Goal: Task Accomplishment & Management: Complete application form

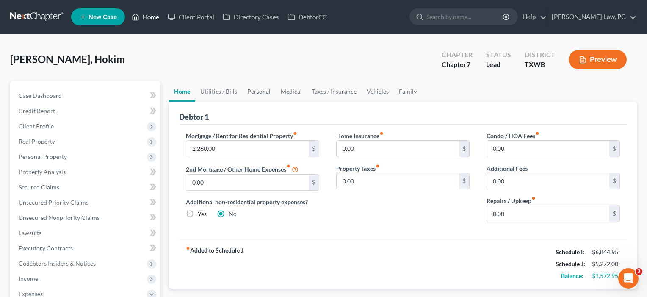
click at [143, 17] on link "Home" at bounding box center [145, 16] width 36 height 15
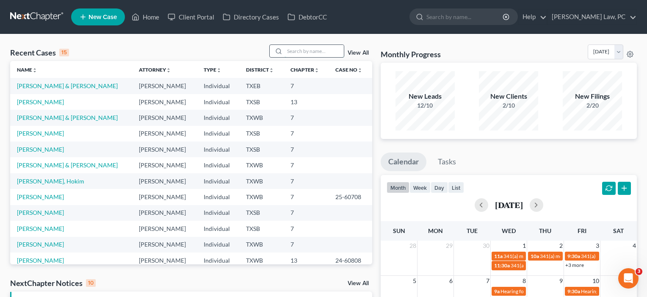
click at [297, 51] on input "search" at bounding box center [313, 51] width 59 height 12
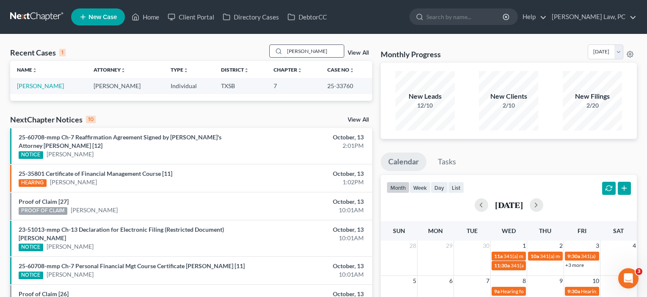
type input "[PERSON_NAME]"
drag, startPoint x: 297, startPoint y: 51, endPoint x: 36, endPoint y: 85, distance: 262.9
click at [36, 85] on link "[PERSON_NAME]" at bounding box center [40, 85] width 47 height 7
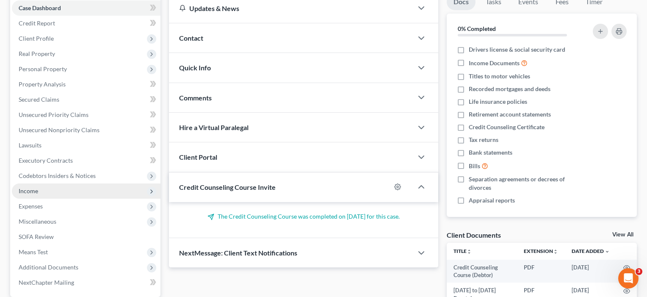
scroll to position [92, 0]
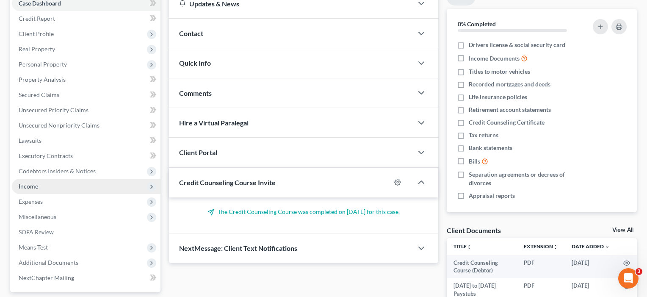
click at [36, 185] on span "Income" at bounding box center [28, 185] width 19 height 7
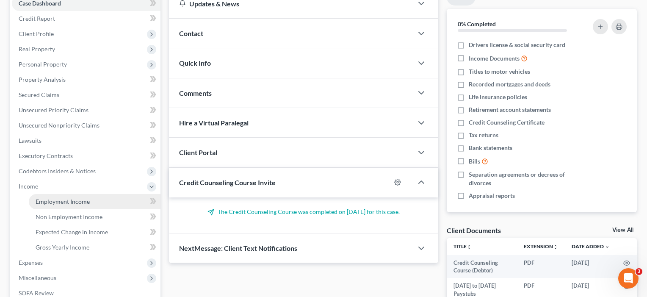
click at [51, 198] on span "Employment Income" at bounding box center [63, 201] width 54 height 7
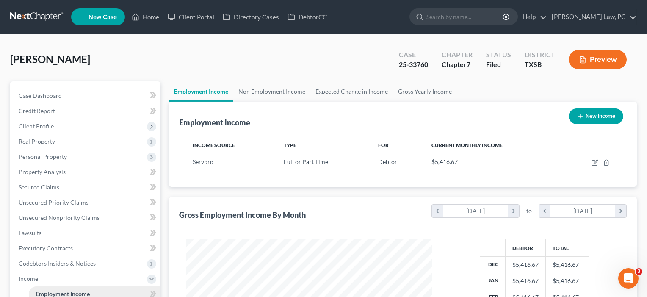
scroll to position [151, 263]
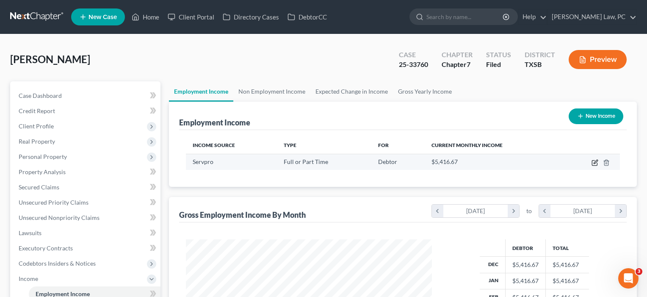
click at [592, 161] on icon "button" at bounding box center [594, 162] width 5 height 5
select select "0"
select select "45"
select select "3"
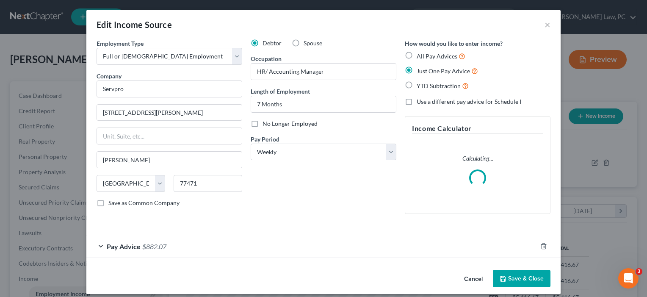
click at [525, 275] on button "Save & Close" at bounding box center [522, 279] width 58 height 18
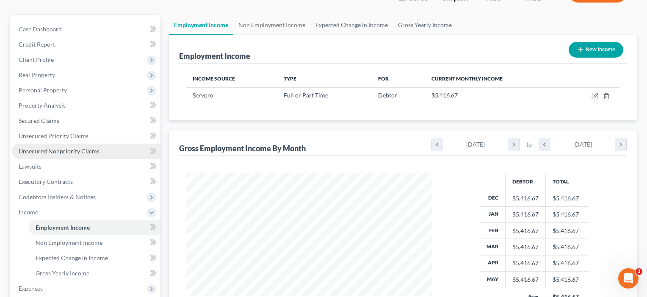
scroll to position [107, 0]
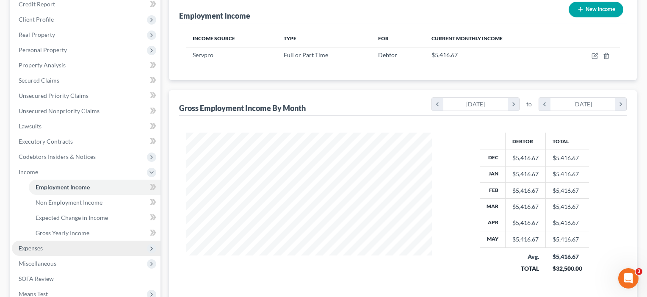
click at [45, 248] on span "Expenses" at bounding box center [86, 247] width 149 height 15
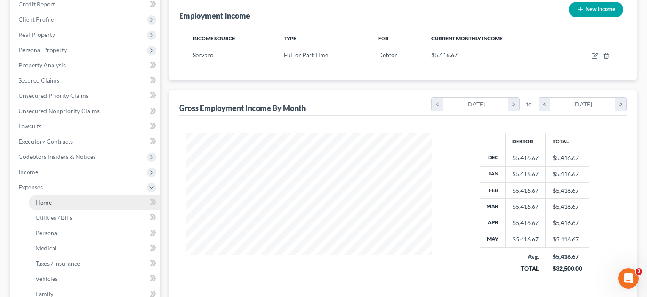
click at [40, 206] on link "Home" at bounding box center [95, 202] width 132 height 15
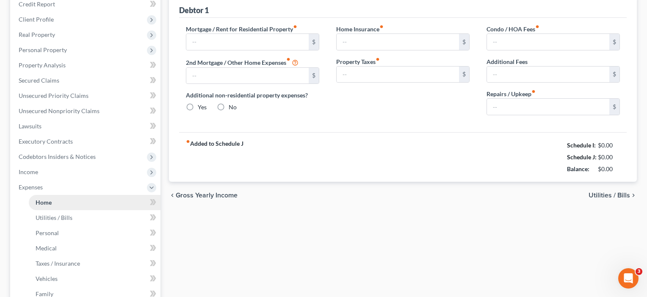
type input "2,354.00"
type input "0.00"
radio input "true"
type input "58.00"
type input "0.00"
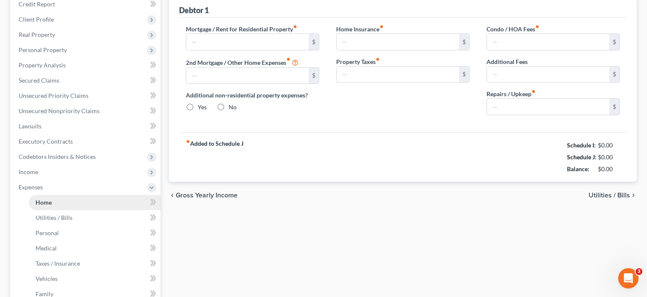
type input "0.00"
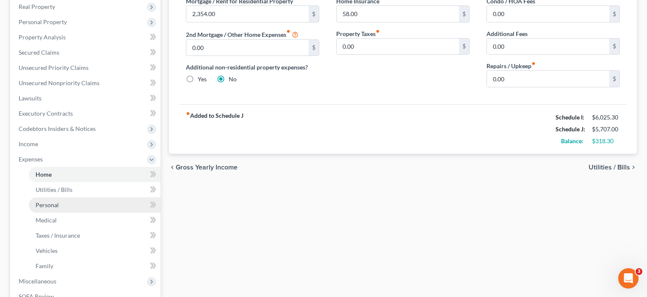
click at [45, 207] on span "Personal" at bounding box center [47, 204] width 23 height 7
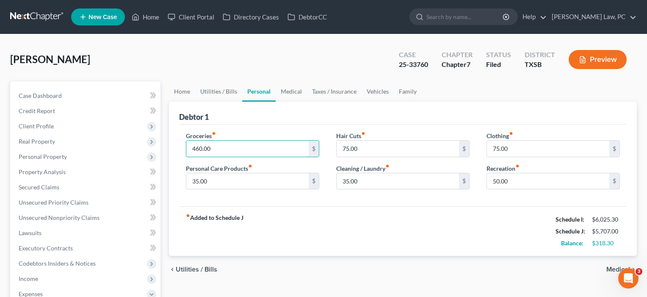
drag, startPoint x: 215, startPoint y: 147, endPoint x: 169, endPoint y: 147, distance: 46.5
click at [169, 147] on div "Debtor 1 Groceries fiber_manual_record 460.00 $ Personal Care Products fiber_ma…" at bounding box center [403, 179] width 468 height 154
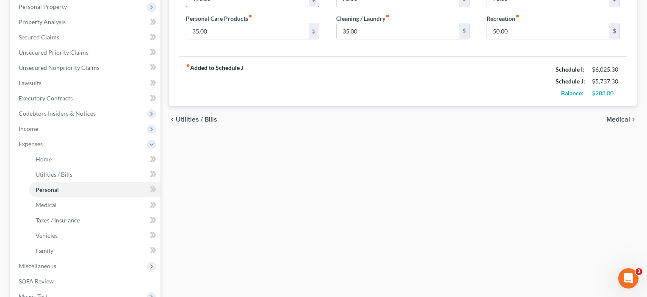
scroll to position [160, 0]
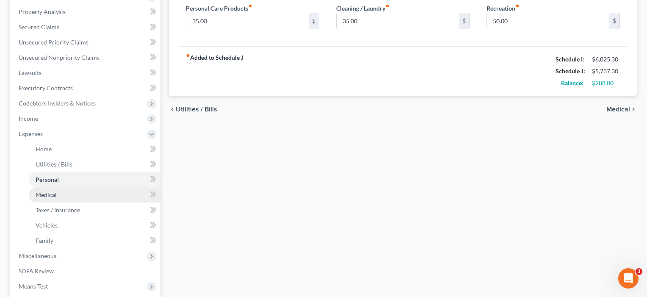
type input "490.30"
click at [51, 191] on span "Medical" at bounding box center [46, 194] width 21 height 7
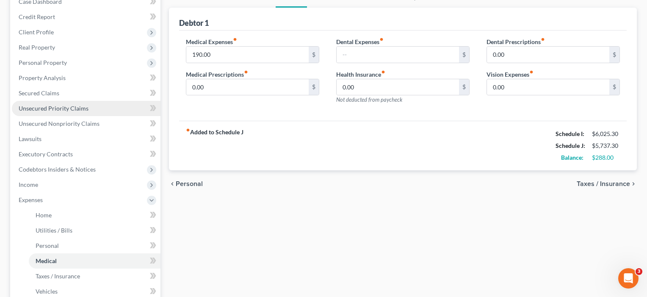
scroll to position [145, 0]
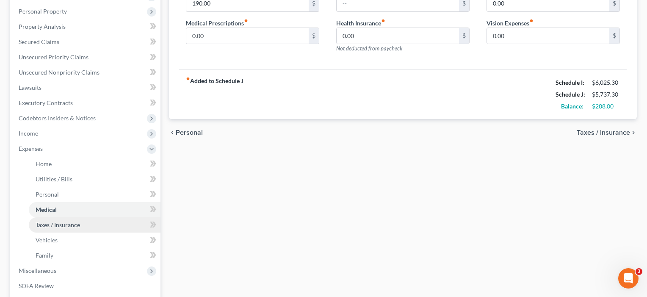
click at [54, 226] on span "Taxes / Insurance" at bounding box center [58, 224] width 44 height 7
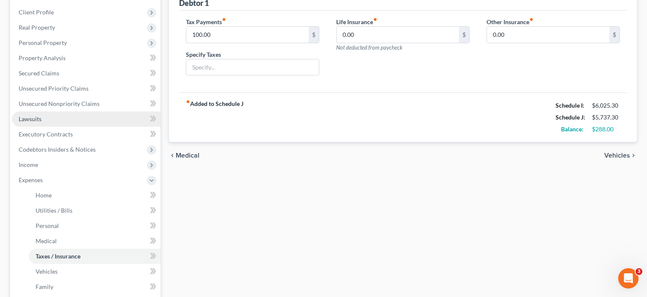
scroll to position [120, 0]
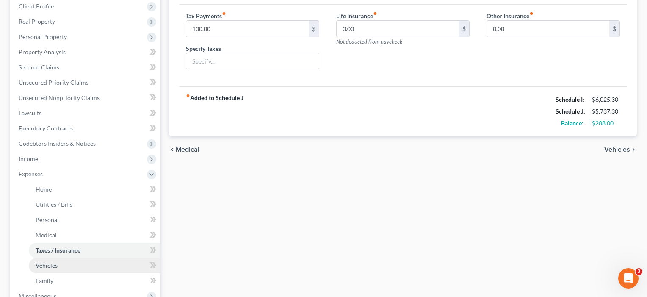
click at [55, 267] on span "Vehicles" at bounding box center [47, 265] width 22 height 7
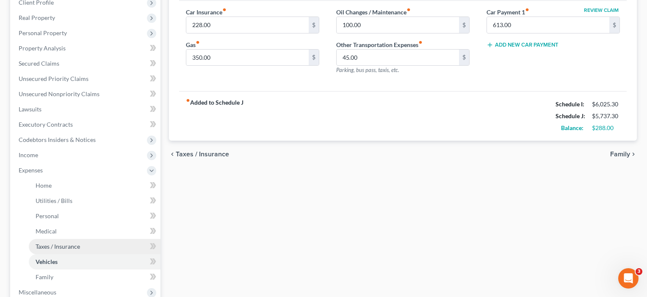
click at [51, 243] on span "Taxes / Insurance" at bounding box center [58, 245] width 44 height 7
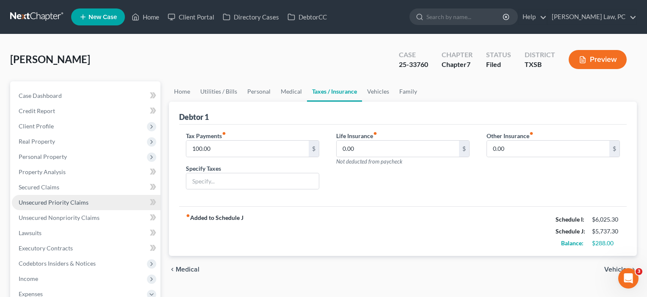
click at [63, 200] on span "Unsecured Priority Claims" at bounding box center [54, 201] width 70 height 7
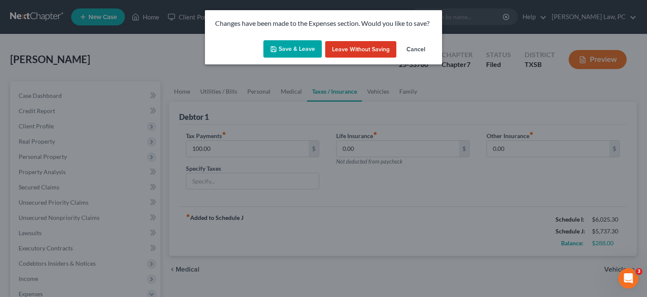
click at [289, 50] on button "Save & Leave" at bounding box center [292, 49] width 58 height 18
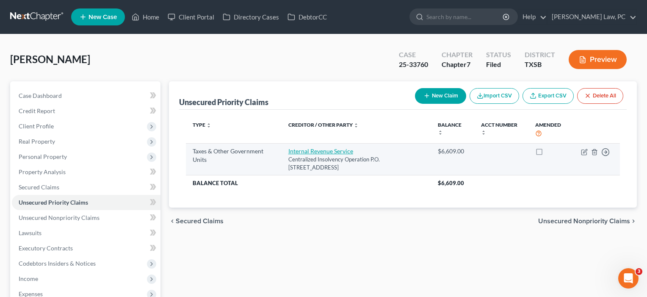
click at [292, 149] on link "Internal Revenue Service" at bounding box center [320, 150] width 65 height 7
select select "0"
select select "39"
select select "0"
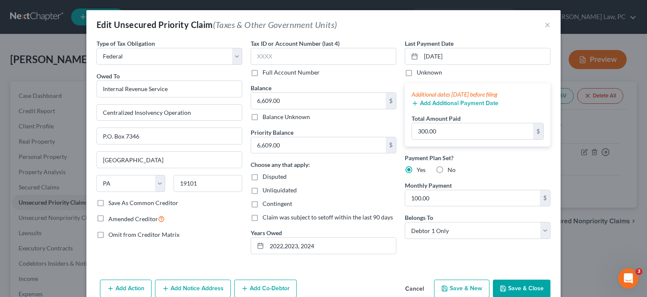
click at [514, 289] on button "Save & Close" at bounding box center [522, 288] width 58 height 18
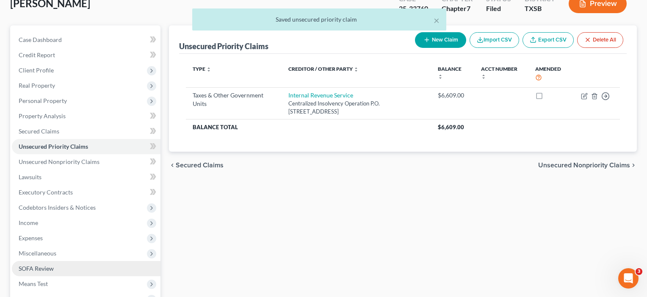
scroll to position [116, 0]
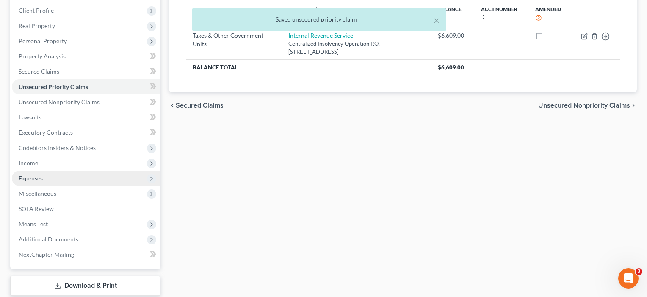
click at [34, 179] on span "Expenses" at bounding box center [31, 177] width 24 height 7
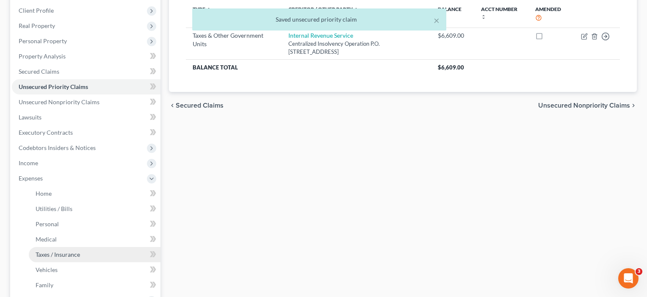
click at [51, 256] on span "Taxes / Insurance" at bounding box center [58, 254] width 44 height 7
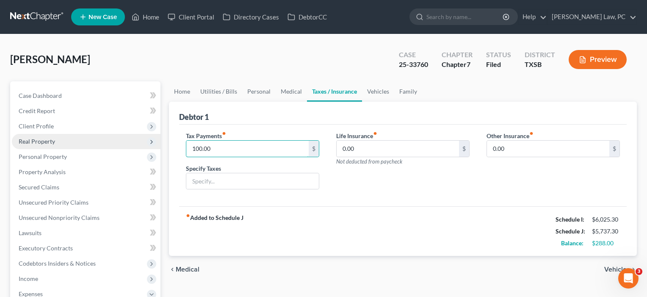
drag, startPoint x: 212, startPoint y: 146, endPoint x: 149, endPoint y: 146, distance: 62.6
click at [360, 162] on span "Not deducted from paycheck" at bounding box center [369, 161] width 66 height 7
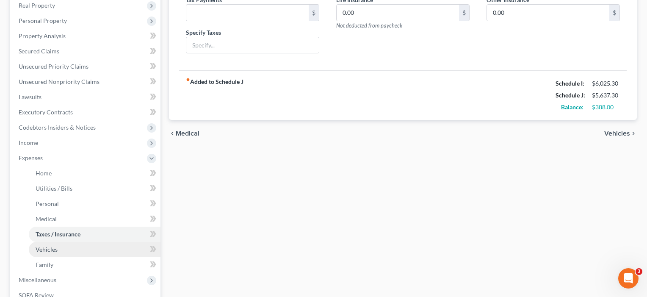
click at [47, 249] on span "Vehicles" at bounding box center [47, 248] width 22 height 7
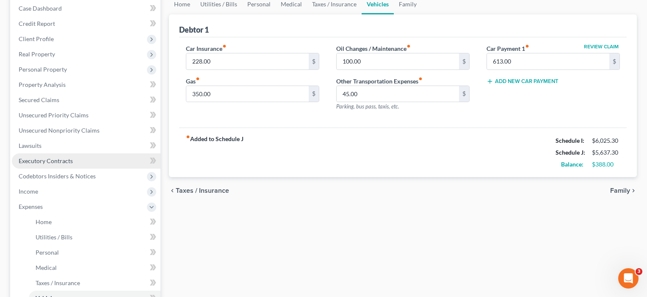
scroll to position [104, 0]
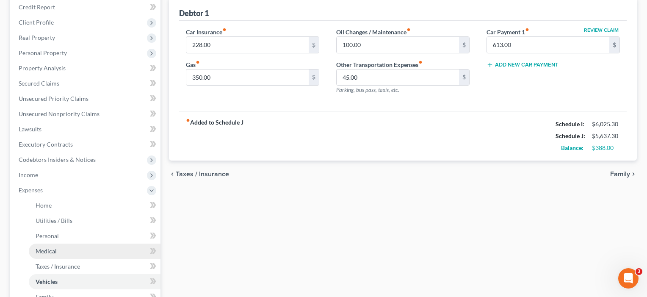
click at [47, 251] on span "Medical" at bounding box center [46, 250] width 21 height 7
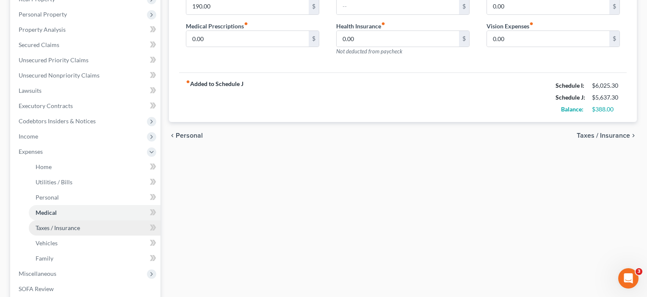
click at [50, 231] on link "Taxes / Insurance" at bounding box center [95, 227] width 132 height 15
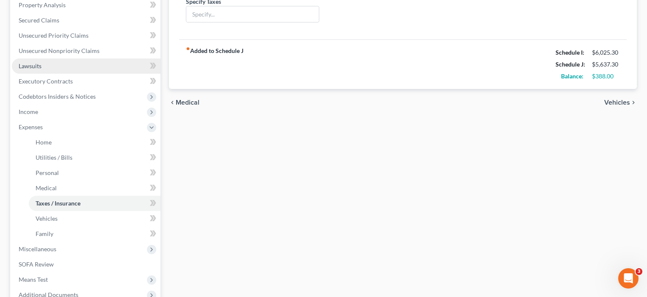
scroll to position [186, 0]
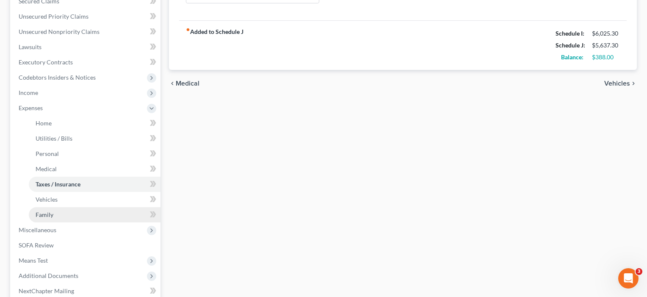
click at [44, 215] on span "Family" at bounding box center [45, 214] width 18 height 7
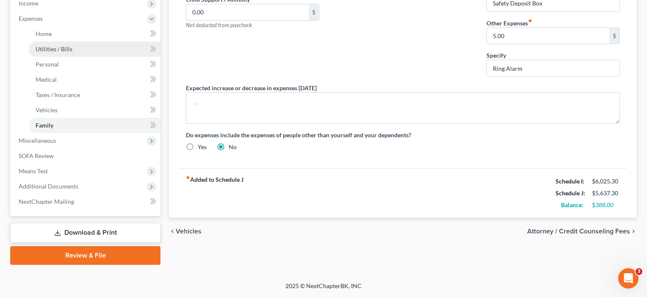
scroll to position [275, 0]
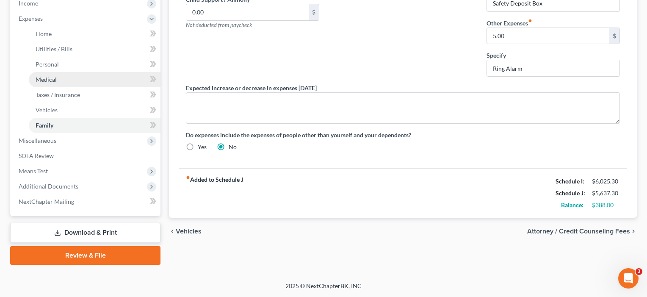
click at [52, 80] on span "Medical" at bounding box center [46, 79] width 21 height 7
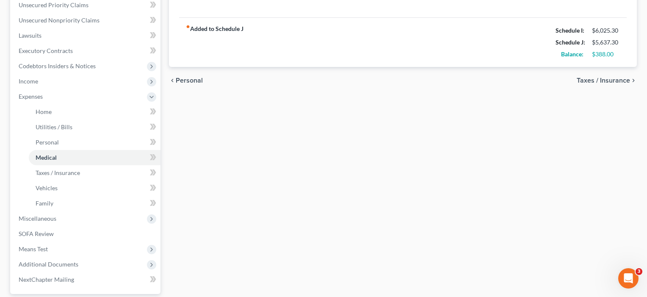
scroll to position [204, 0]
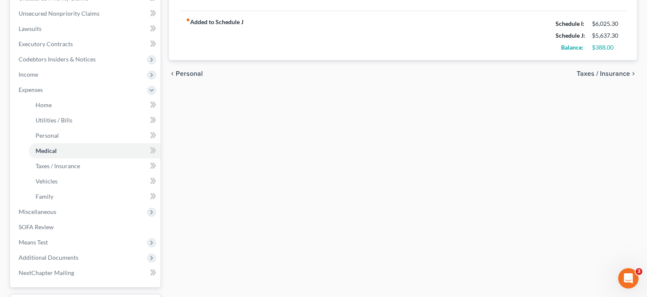
click at [59, 168] on span "Taxes / Insurance" at bounding box center [58, 165] width 44 height 7
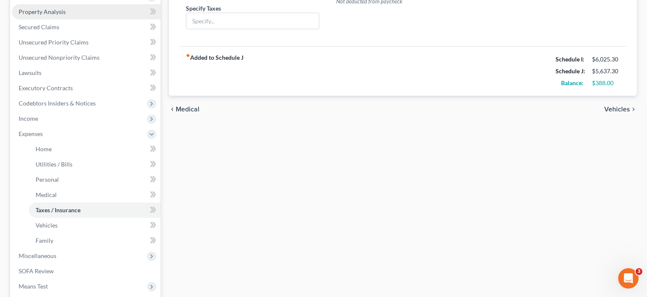
scroll to position [161, 0]
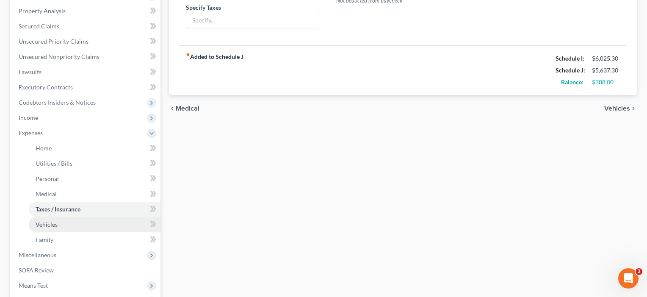
click at [53, 225] on span "Vehicles" at bounding box center [47, 223] width 22 height 7
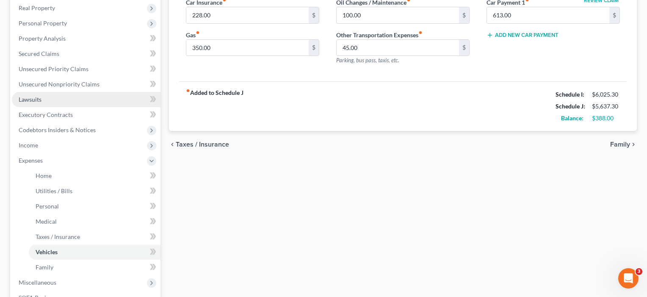
scroll to position [176, 0]
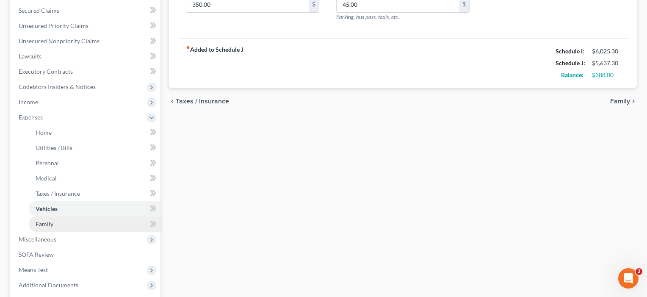
click at [50, 225] on span "Family" at bounding box center [45, 223] width 18 height 7
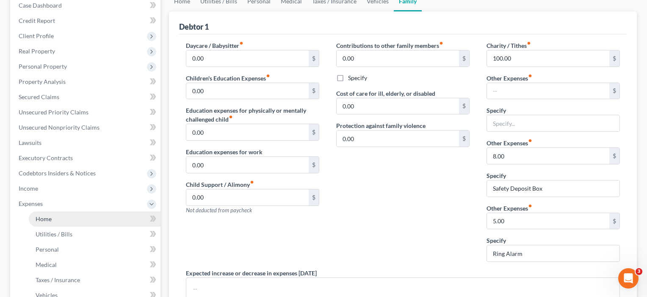
click at [43, 217] on span "Home" at bounding box center [44, 218] width 16 height 7
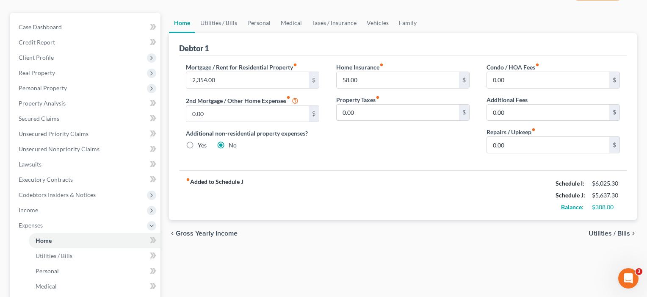
scroll to position [91, 0]
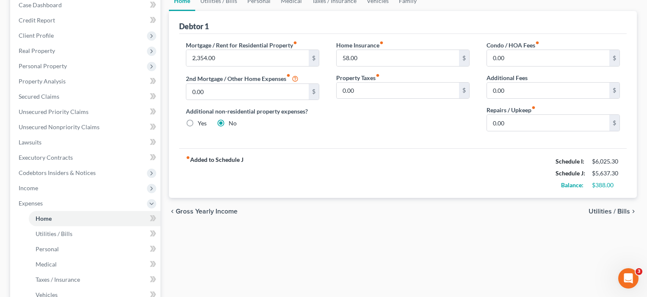
click at [39, 234] on span "Utilities / Bills" at bounding box center [54, 233] width 37 height 7
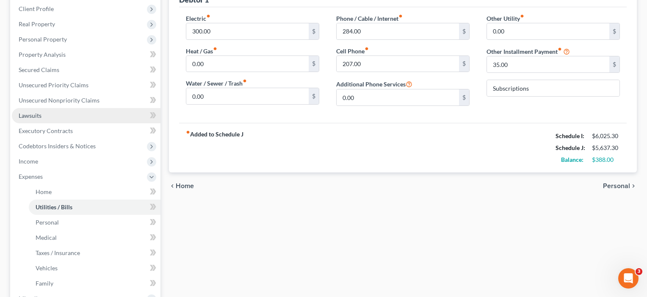
scroll to position [147, 0]
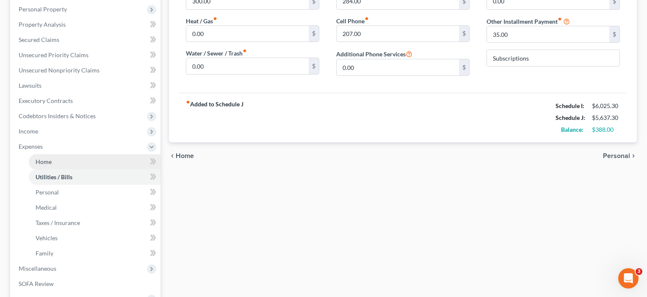
click at [49, 160] on span "Home" at bounding box center [44, 161] width 16 height 7
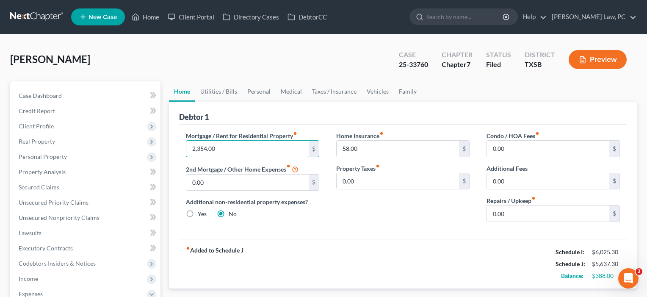
drag, startPoint x: 229, startPoint y: 152, endPoint x: 177, endPoint y: 140, distance: 52.6
click at [177, 140] on div "Mortgage / Rent for Residential Property fiber_manual_record 2,354.00 $ 2nd Mor…" at bounding box center [252, 179] width 150 height 97
type input "2,399"
click at [330, 219] on div "Home Insurance fiber_manual_record 58.00 $ Property Taxes fiber_manual_record 0…" at bounding box center [403, 179] width 150 height 97
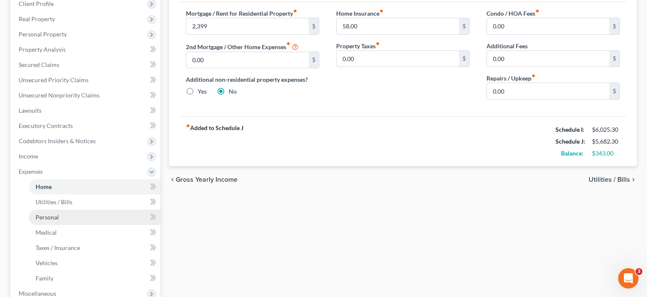
scroll to position [161, 0]
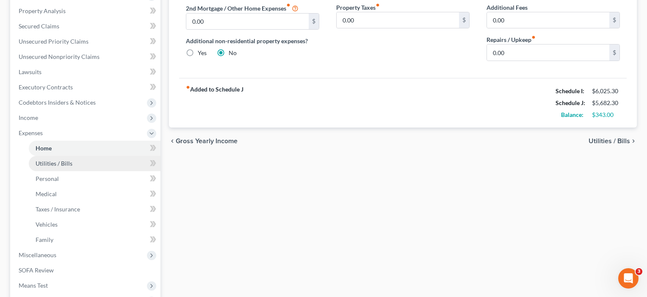
click at [58, 163] on span "Utilities / Bills" at bounding box center [54, 163] width 37 height 7
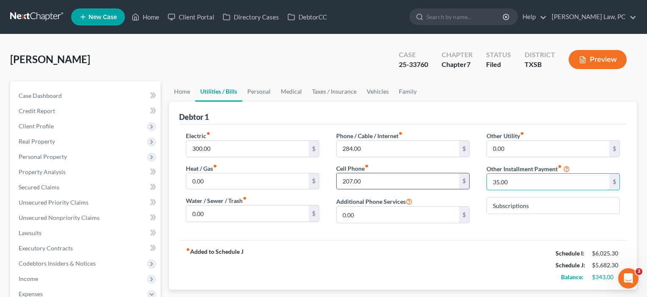
drag, startPoint x: 512, startPoint y: 180, endPoint x: 467, endPoint y: 178, distance: 44.9
click at [467, 178] on div "Electric fiber_manual_record 300.00 $ Heat / Gas fiber_manual_record 0.00 $ Wat…" at bounding box center [402, 180] width 451 height 99
type input "27"
click at [480, 219] on div "Other Utility fiber_manual_record 0.00 $ Other Installment Payment fiber_manual…" at bounding box center [553, 180] width 150 height 99
type input "277"
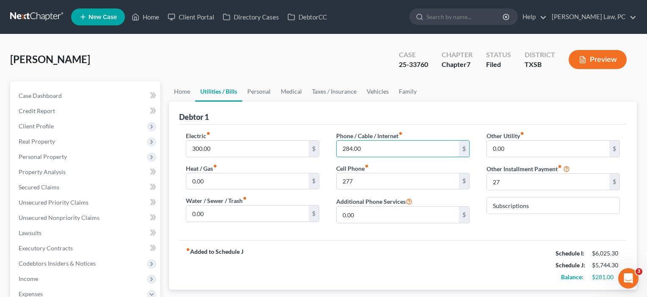
drag, startPoint x: 372, startPoint y: 149, endPoint x: 327, endPoint y: 148, distance: 44.9
click at [396, 245] on div "fiber_manual_record Added to Schedule J Schedule I: $6,025.30 Schedule J: $5,69…" at bounding box center [402, 265] width 447 height 50
click at [362, 157] on div "238 $" at bounding box center [402, 148] width 133 height 17
type input "287"
click at [324, 231] on div "Electric fiber_manual_record 300.00 $ Heat / Gas fiber_manual_record 0.00 $ Wat…" at bounding box center [402, 182] width 447 height 116
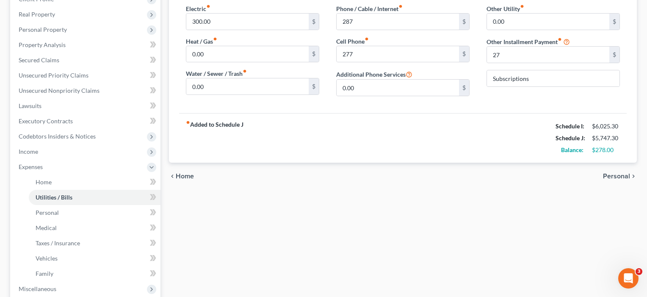
scroll to position [152, 0]
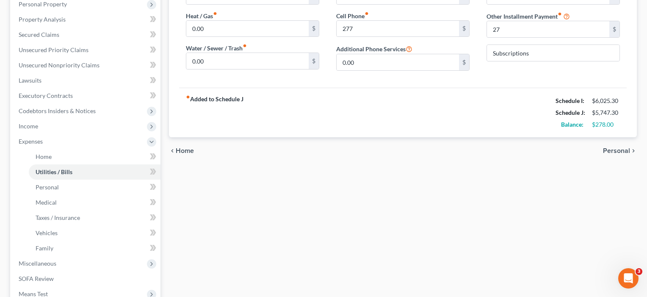
click at [55, 202] on span "Medical" at bounding box center [46, 201] width 21 height 7
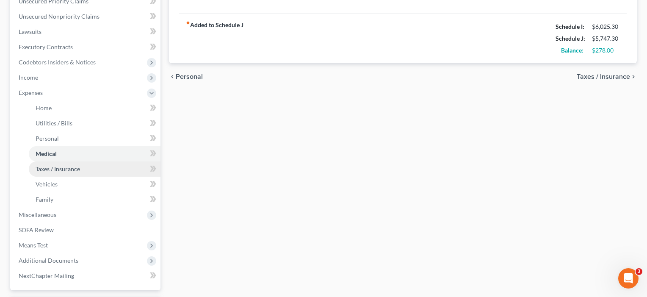
click at [44, 172] on span "Taxes / Insurance" at bounding box center [58, 168] width 44 height 7
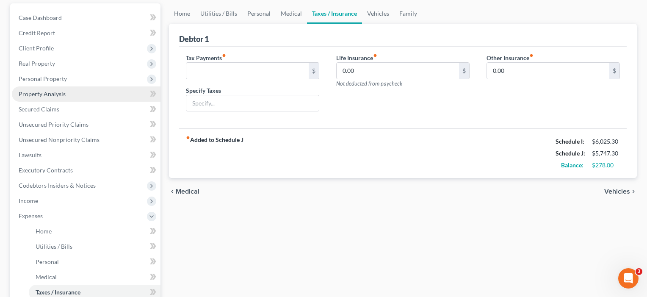
scroll to position [139, 0]
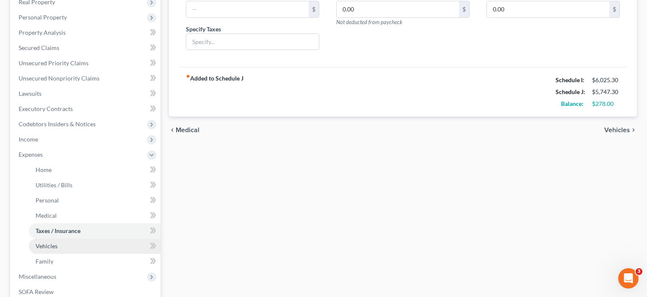
click at [51, 252] on link "Vehicles" at bounding box center [95, 245] width 132 height 15
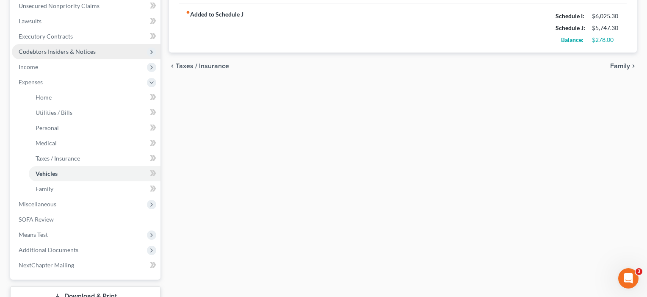
scroll to position [212, 0]
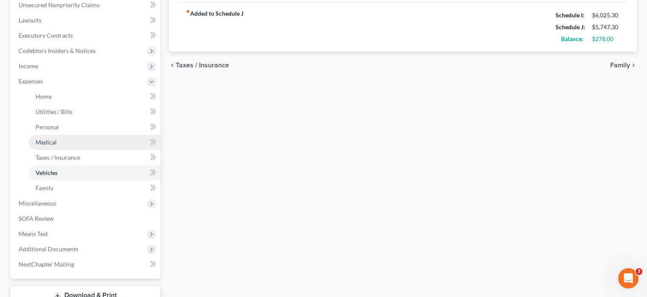
click at [39, 149] on link "Medical" at bounding box center [95, 142] width 132 height 15
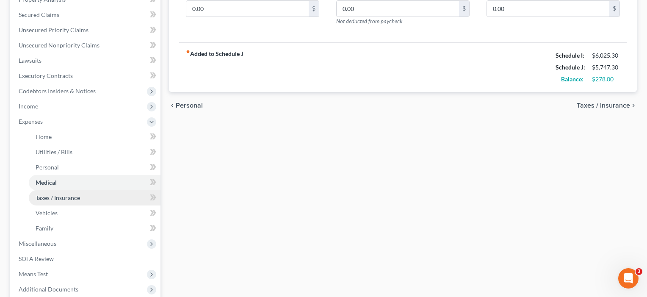
click at [46, 195] on span "Taxes / Insurance" at bounding box center [58, 197] width 44 height 7
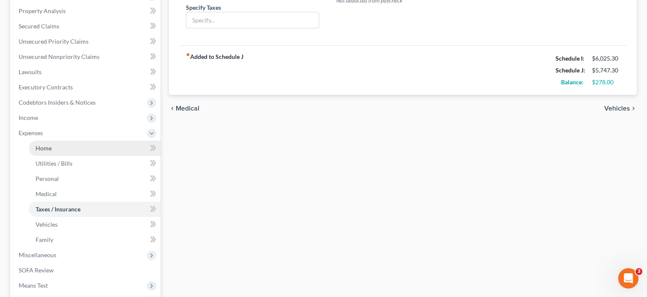
click at [34, 149] on link "Home" at bounding box center [95, 147] width 132 height 15
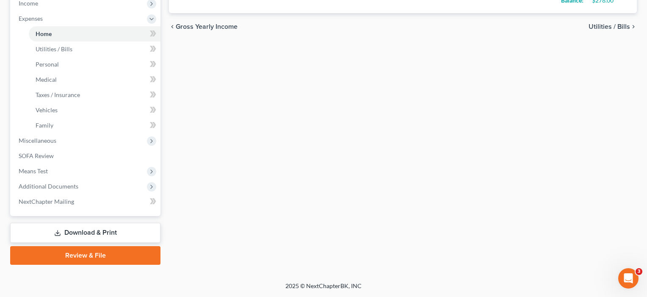
scroll to position [275, 0]
click at [34, 139] on span "Miscellaneous" at bounding box center [38, 140] width 38 height 7
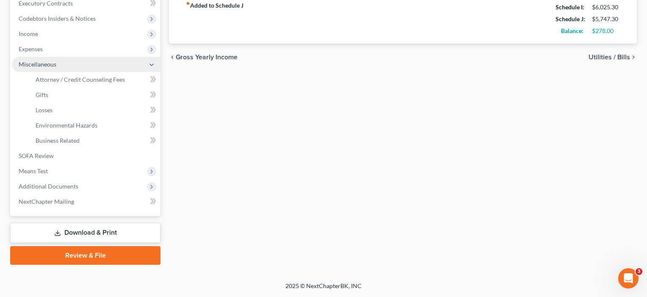
scroll to position [245, 0]
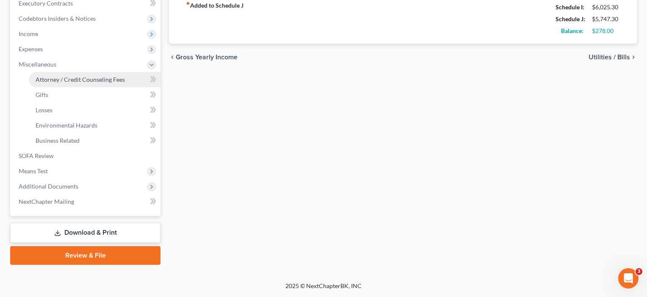
click at [68, 82] on span "Attorney / Credit Counseling Fees" at bounding box center [80, 79] width 89 height 7
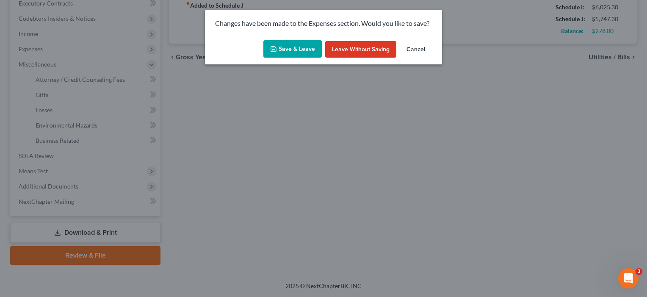
click at [286, 55] on button "Save & Leave" at bounding box center [292, 49] width 58 height 18
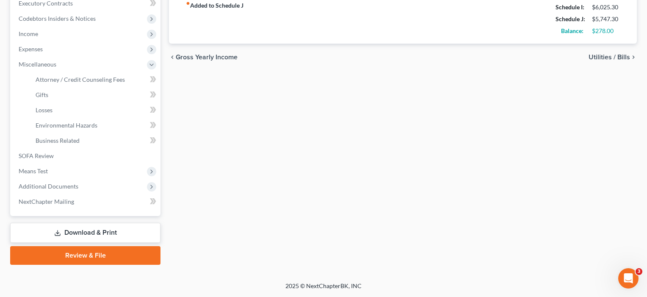
select select "4"
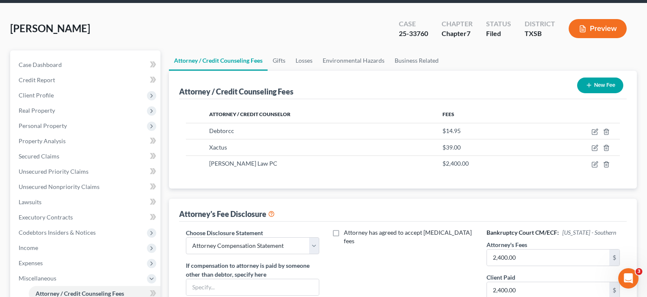
scroll to position [30, 0]
